Goal: Task Accomplishment & Management: Use online tool/utility

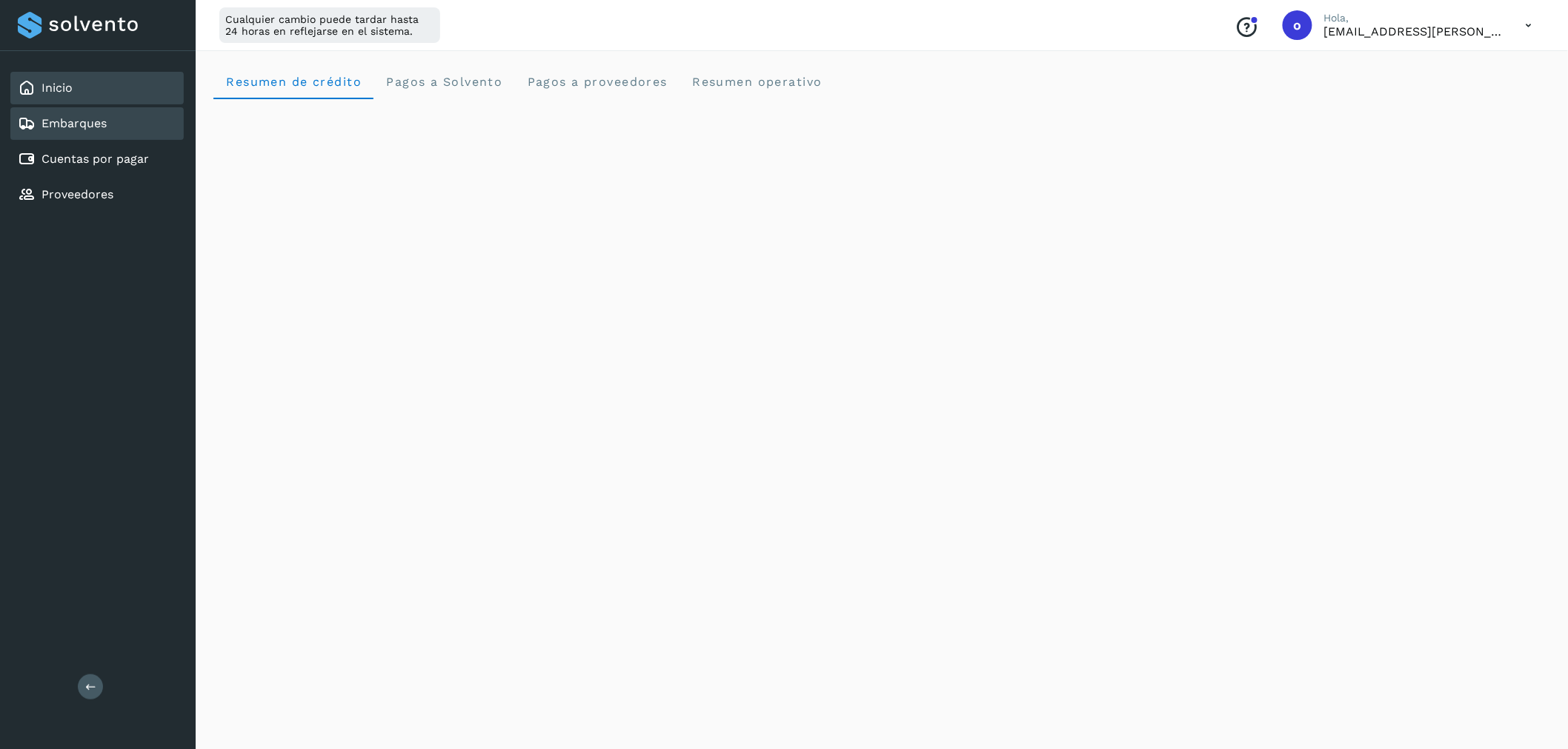
click at [106, 124] on link "Embarques" at bounding box center [74, 124] width 65 height 14
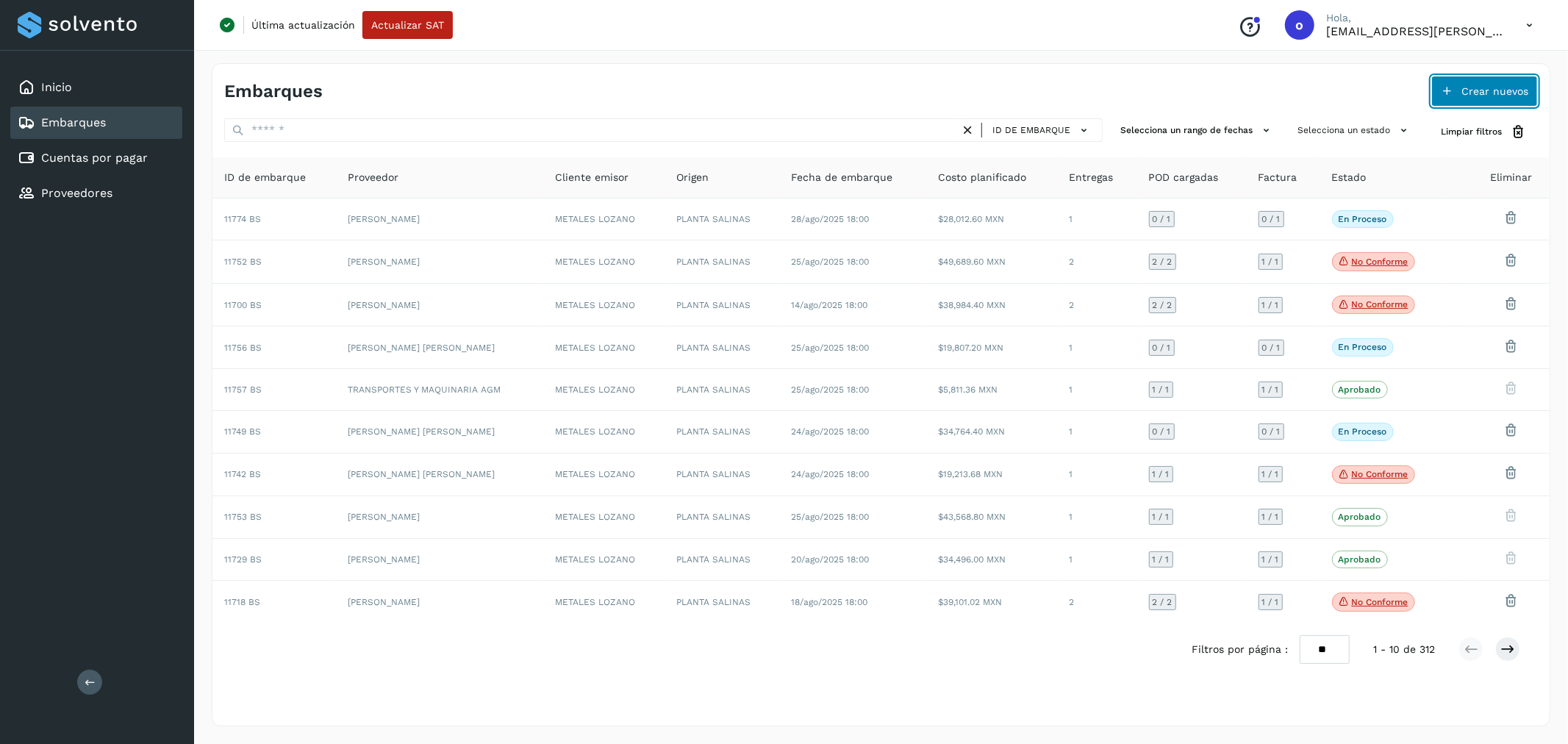
click at [1464, 88] on span "Crear nuevos" at bounding box center [1494, 92] width 67 height 11
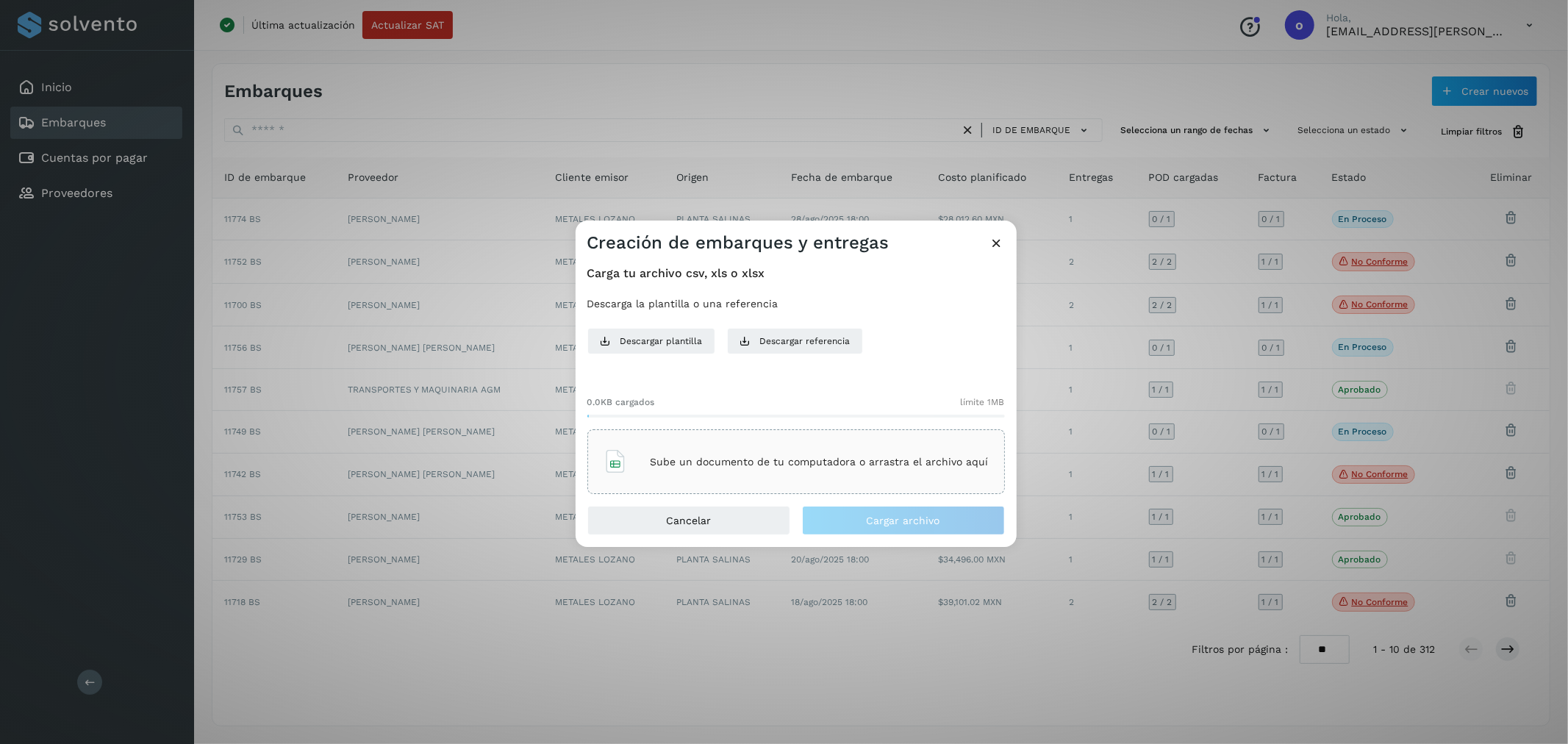
click at [754, 454] on div "Sube un documento de tu computadora o arrastra el archivo aquí" at bounding box center [796, 462] width 385 height 40
click at [925, 530] on button "Cargar archivo" at bounding box center [904, 521] width 203 height 29
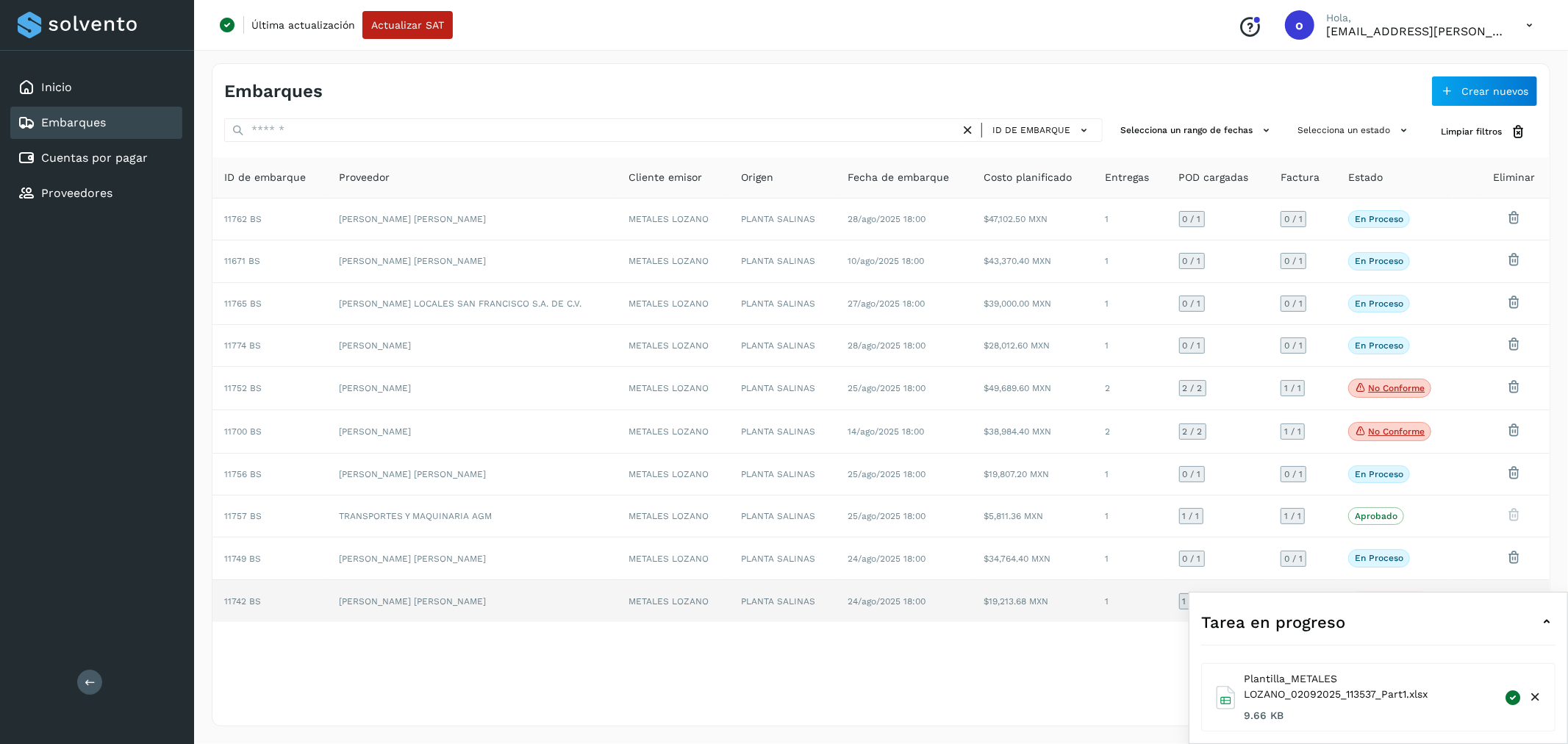
click at [1474, 611] on div "Tarea en progreso" at bounding box center [1378, 622] width 354 height 36
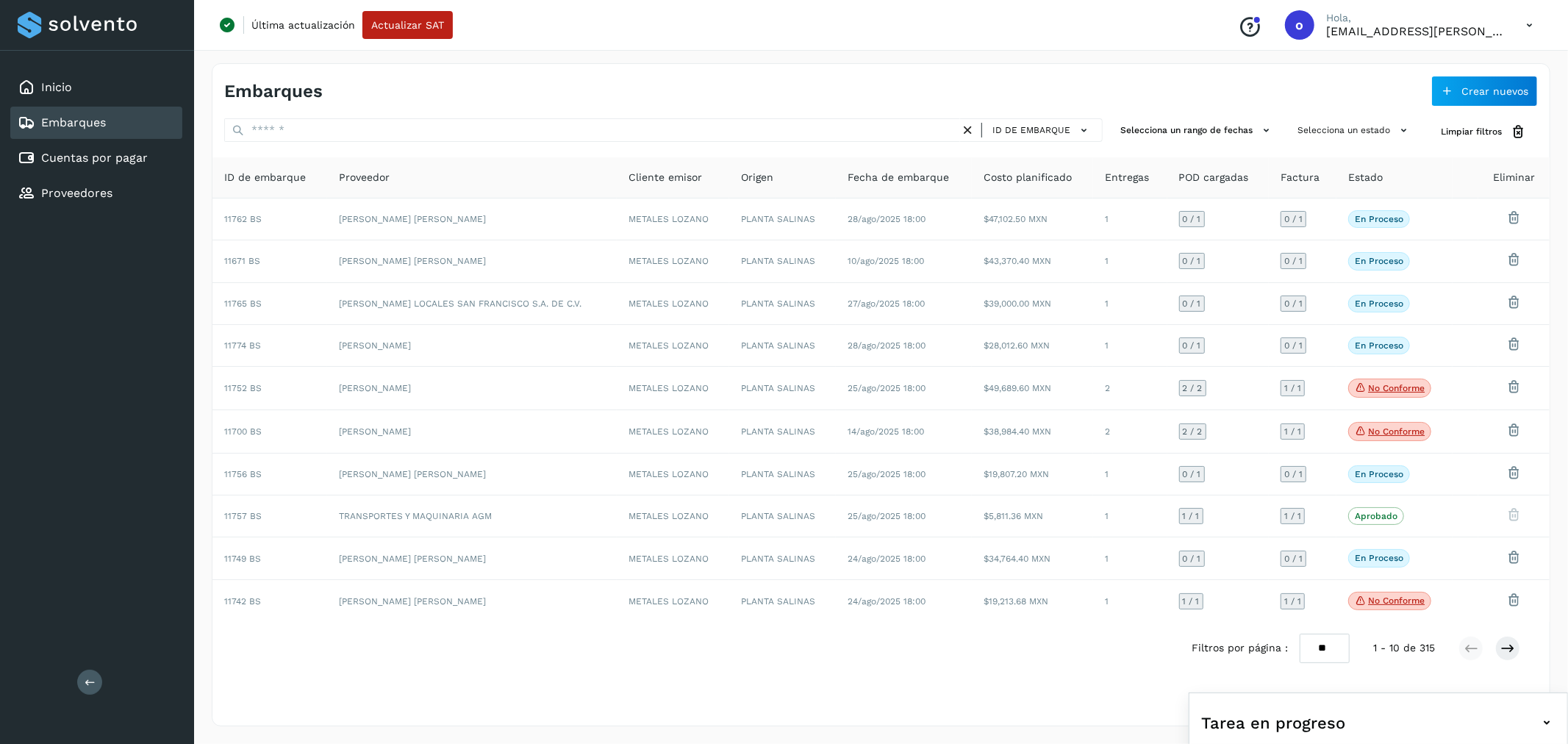
click at [1520, 15] on icon at bounding box center [1529, 26] width 30 height 30
click at [1451, 97] on div "Cerrar sesión" at bounding box center [1456, 94] width 175 height 28
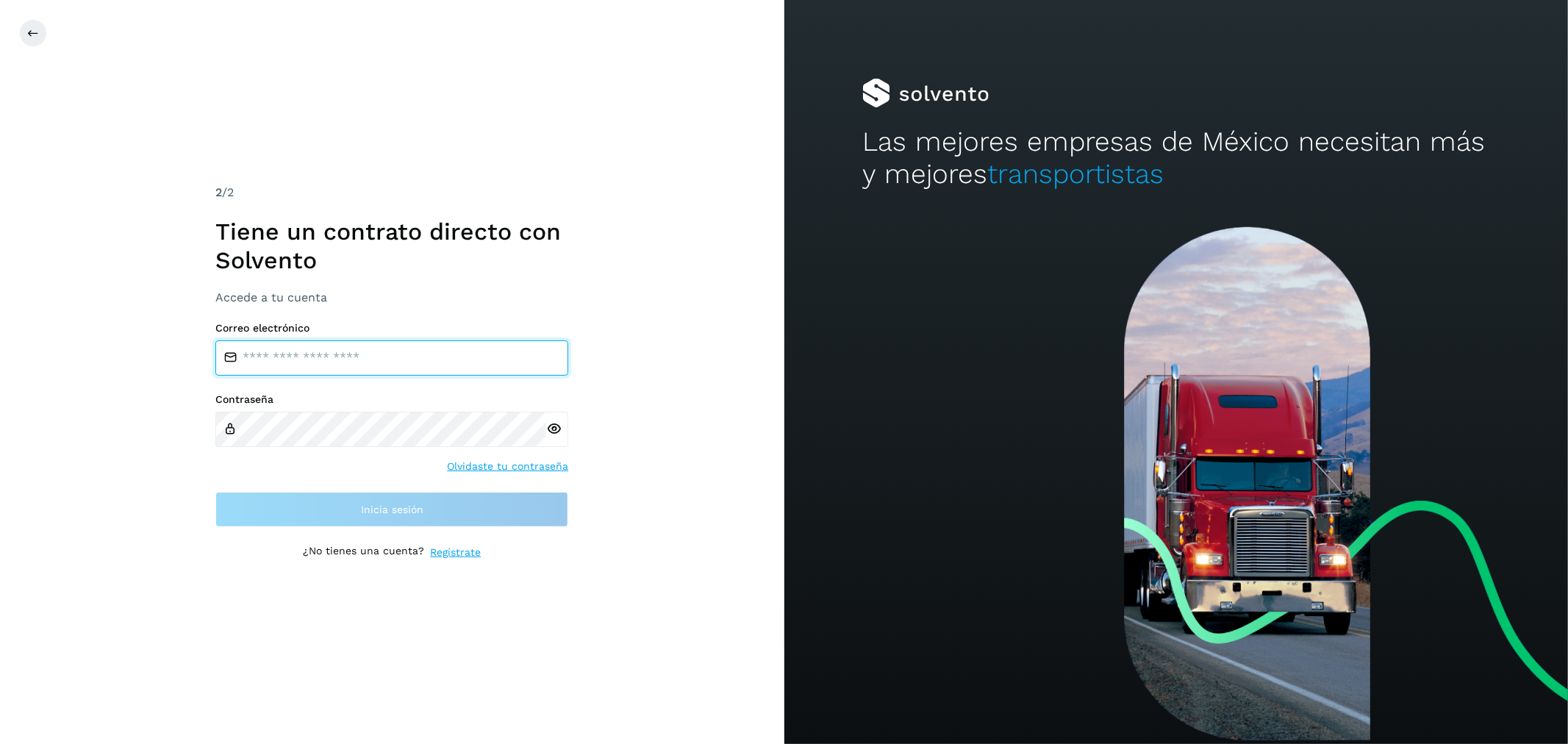
type input "**********"
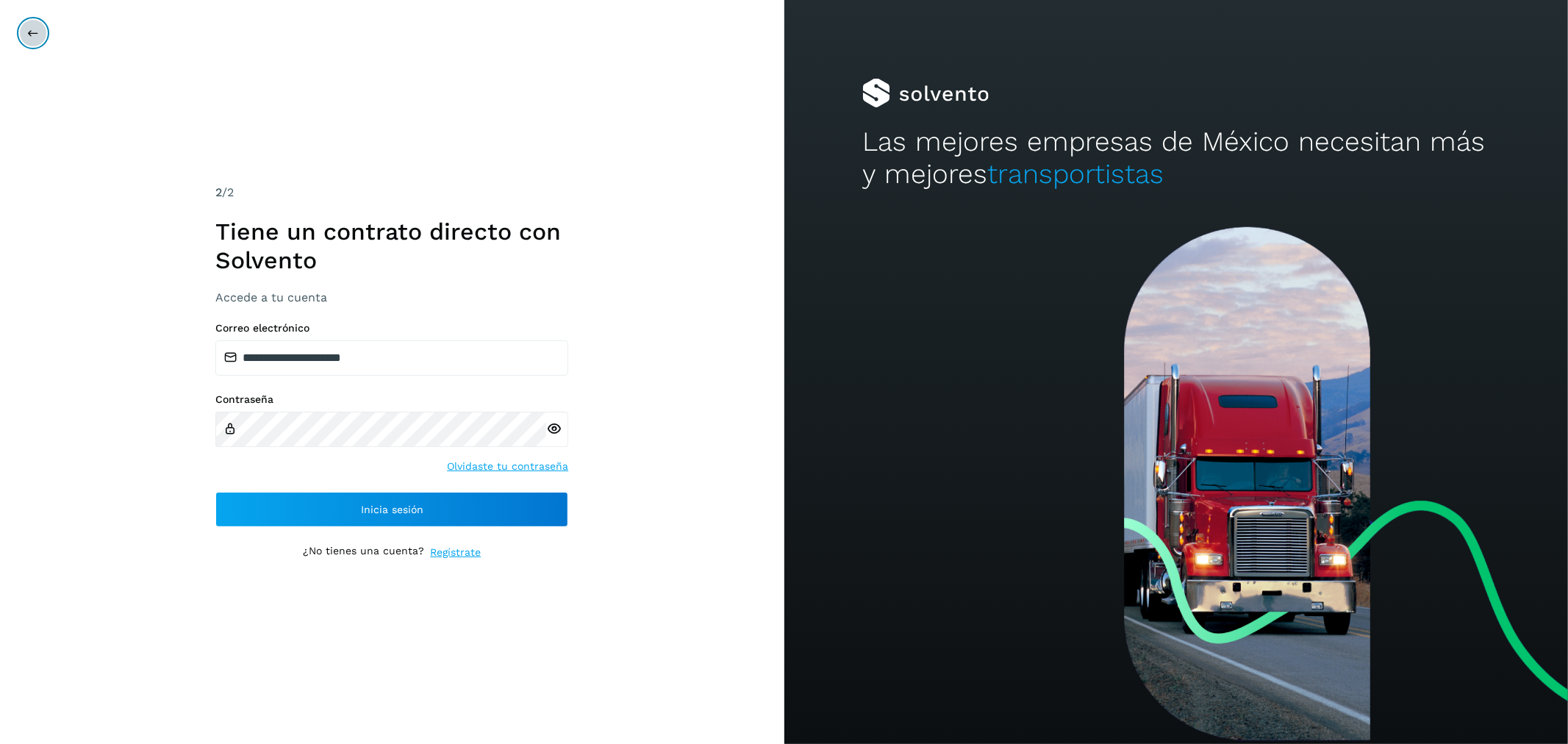
click at [22, 32] on button at bounding box center [32, 32] width 28 height 28
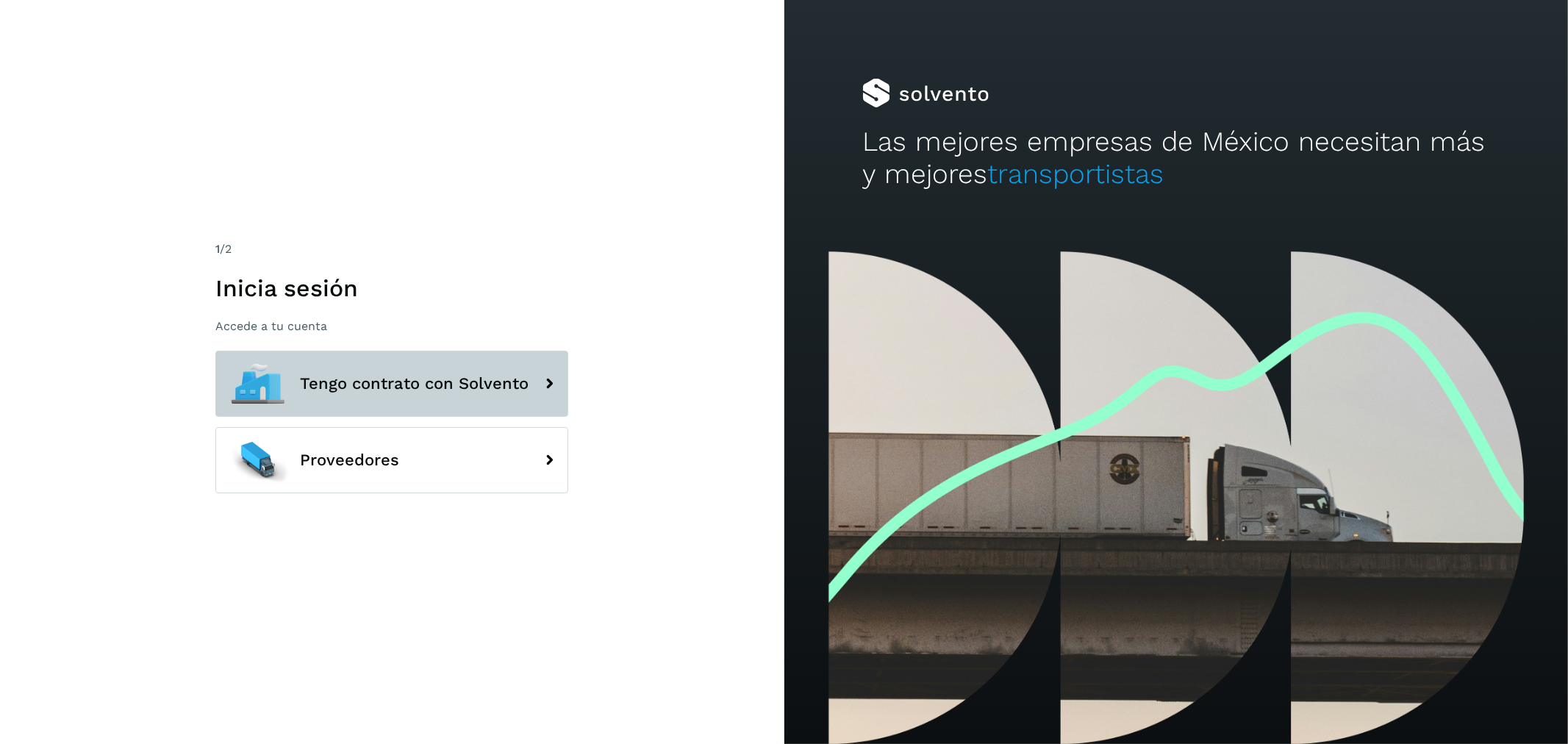
click at [444, 398] on button "Tengo contrato con Solvento" at bounding box center [391, 384] width 353 height 66
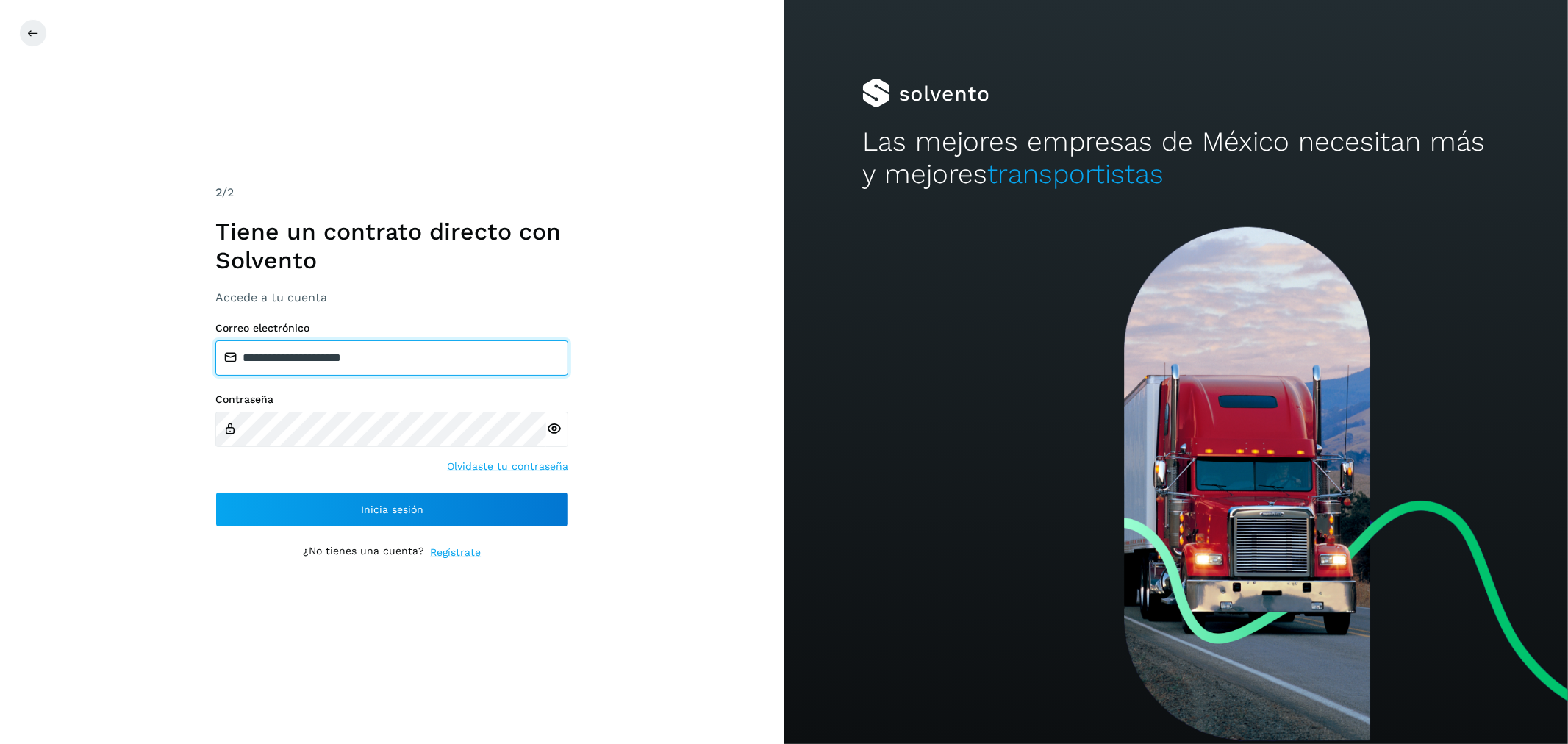
type input "**********"
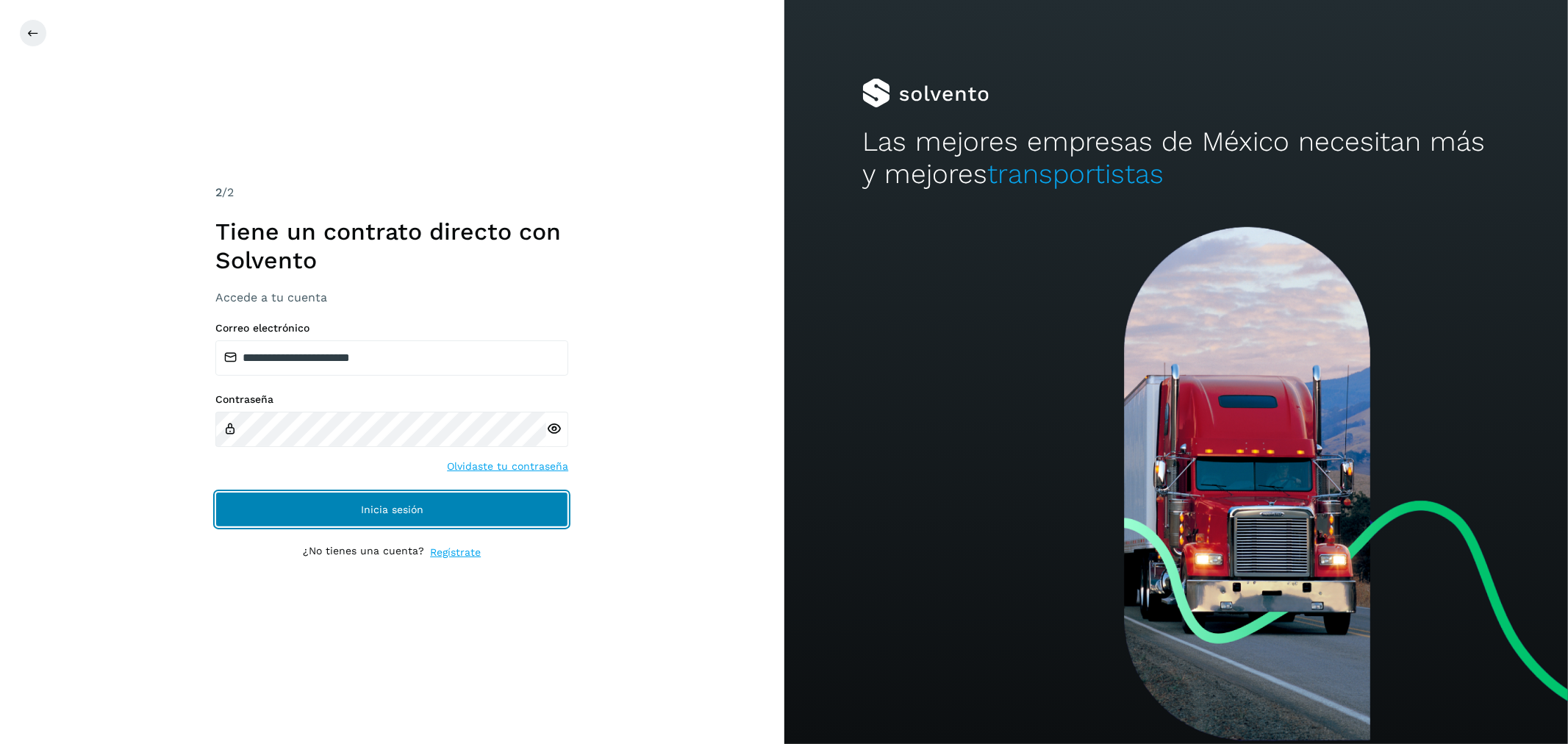
drag, startPoint x: 489, startPoint y: 497, endPoint x: 438, endPoint y: 495, distance: 51.0
click at [487, 498] on button "Inicia sesión" at bounding box center [391, 510] width 353 height 36
